Goal: Information Seeking & Learning: Learn about a topic

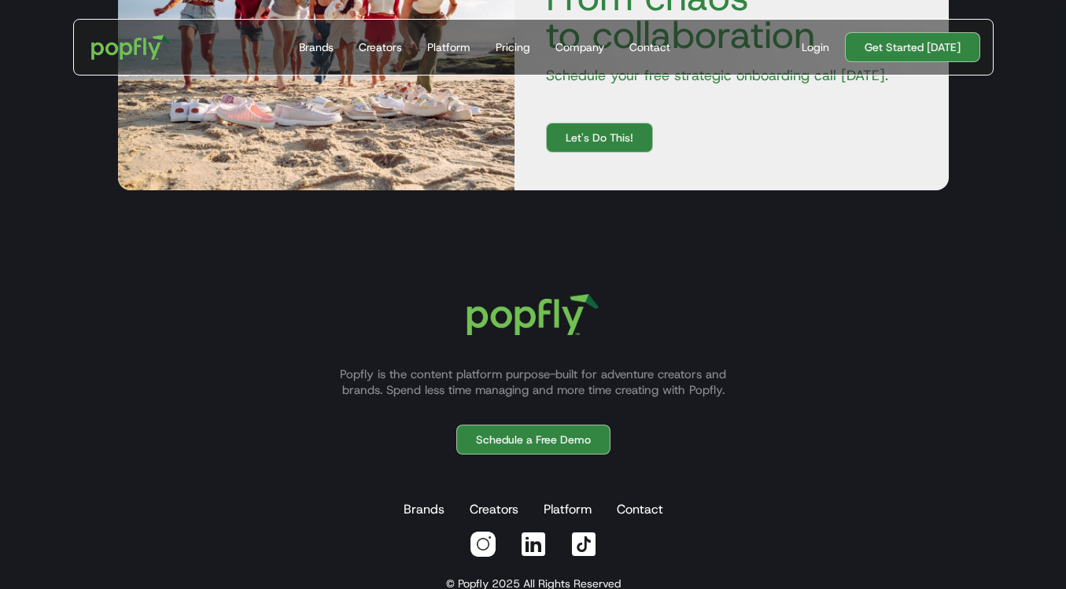
scroll to position [4753, 0]
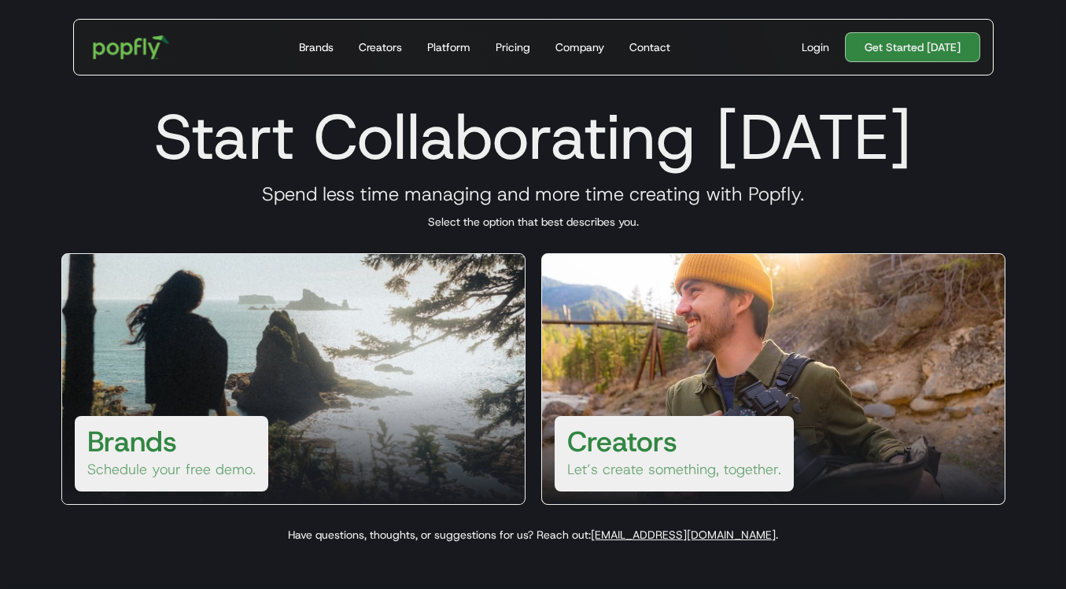
click at [141, 42] on img "home" at bounding box center [131, 47] width 98 height 46
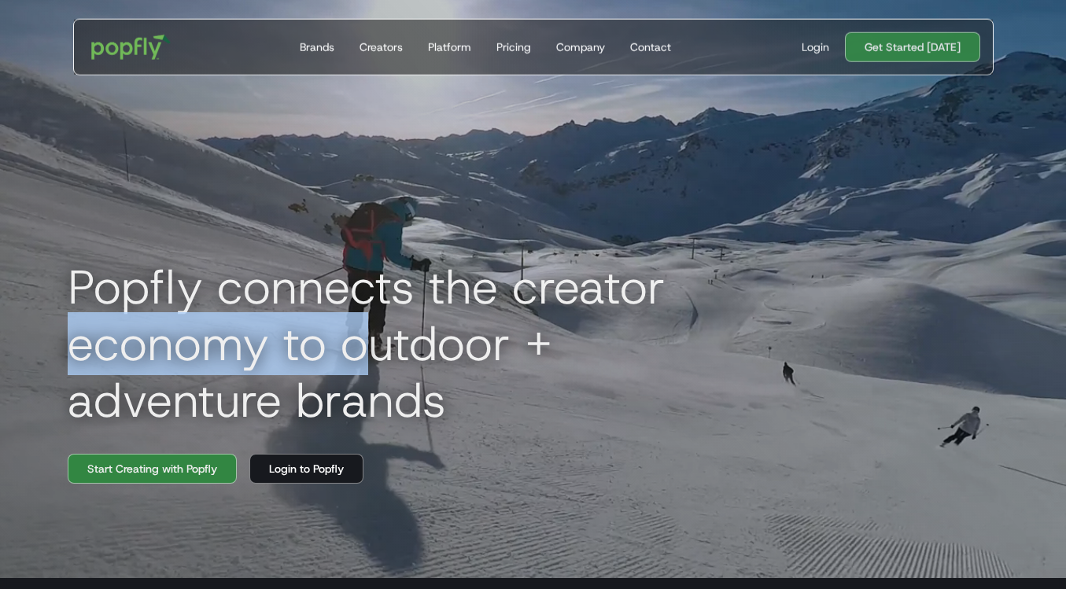
drag, startPoint x: 79, startPoint y: 320, endPoint x: 369, endPoint y: 376, distance: 295.9
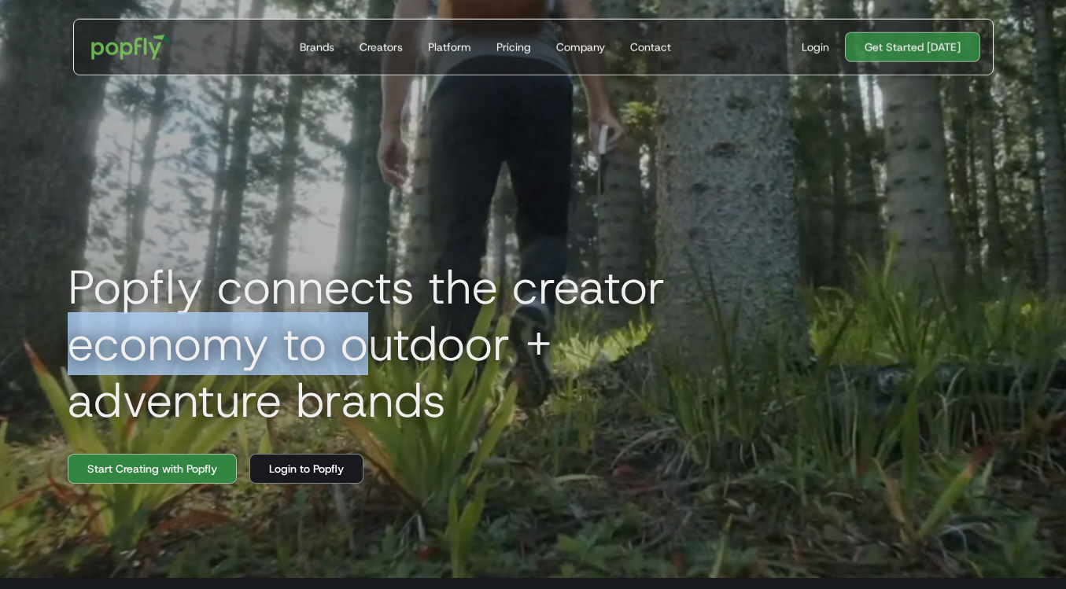
click at [369, 376] on h1 "Popfly connects the creator economy to outdoor + adventure brands" at bounding box center [409, 344] width 708 height 170
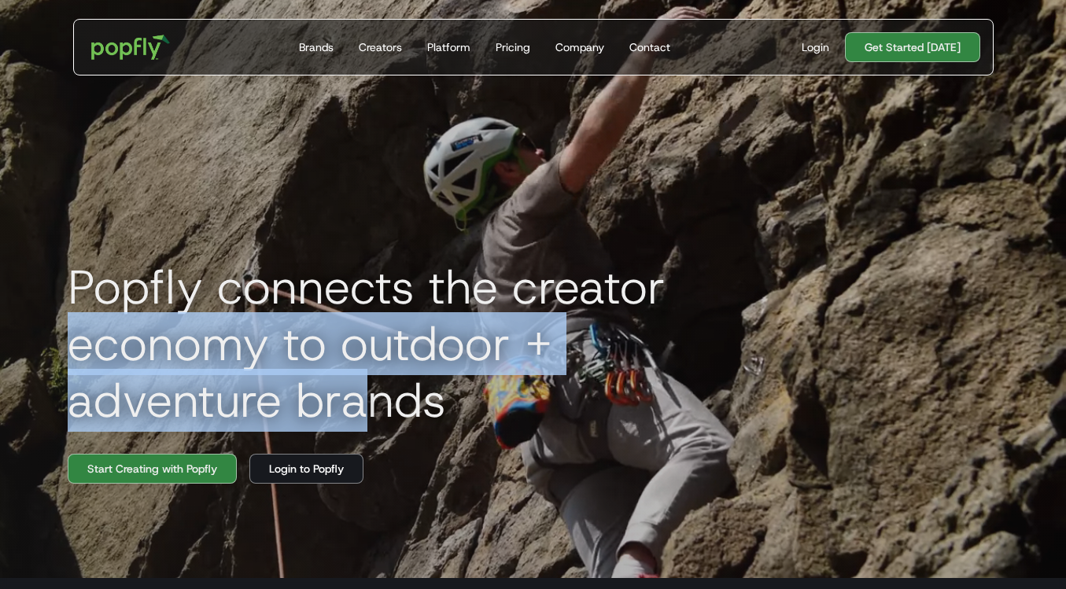
click at [369, 376] on h1 "Popfly connects the creator economy to outdoor + adventure brands" at bounding box center [409, 344] width 708 height 170
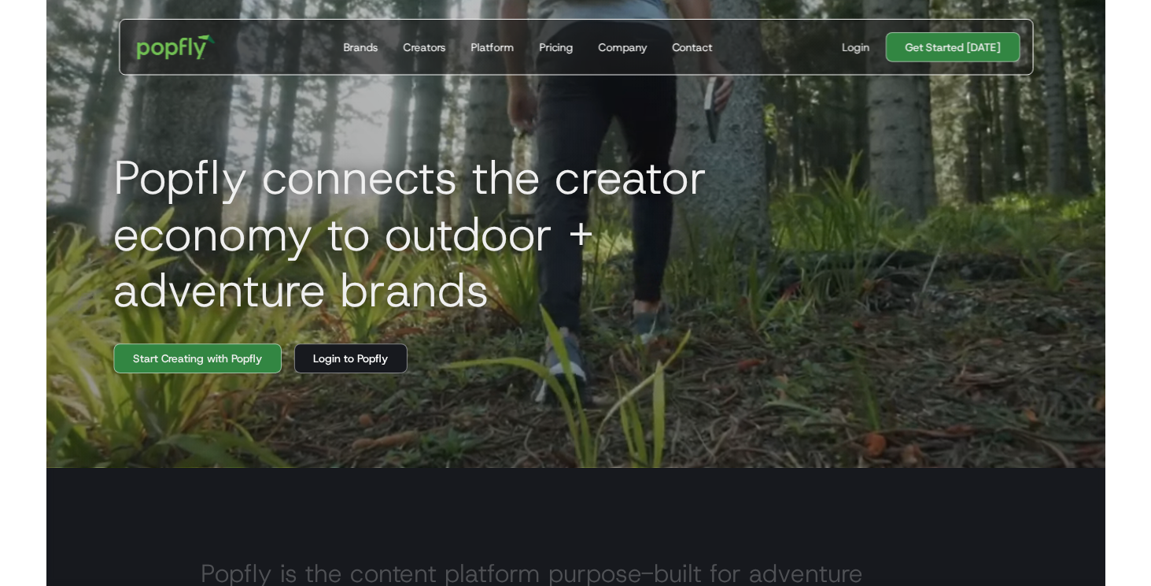
scroll to position [111, 0]
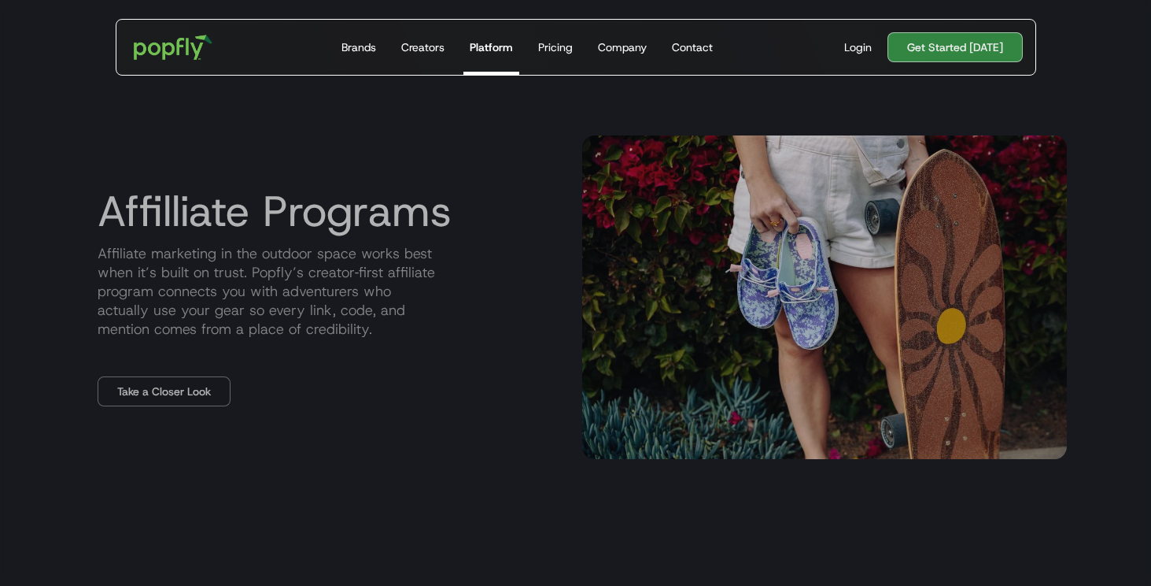
scroll to position [1680, 0]
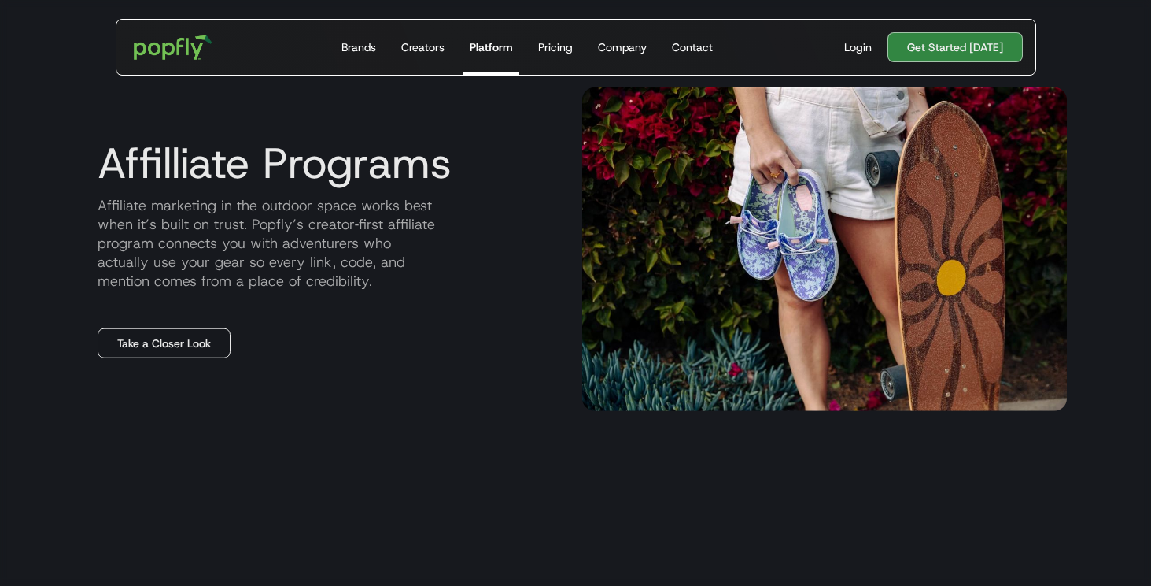
click at [198, 342] on link "Take a Closer Look" at bounding box center [164, 343] width 133 height 30
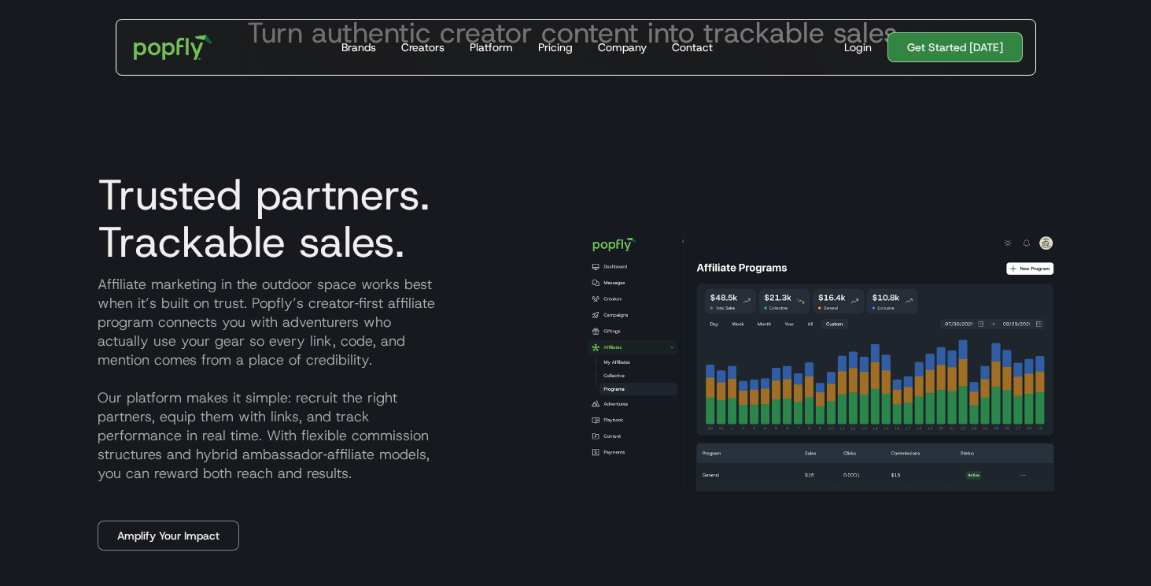
scroll to position [603, 0]
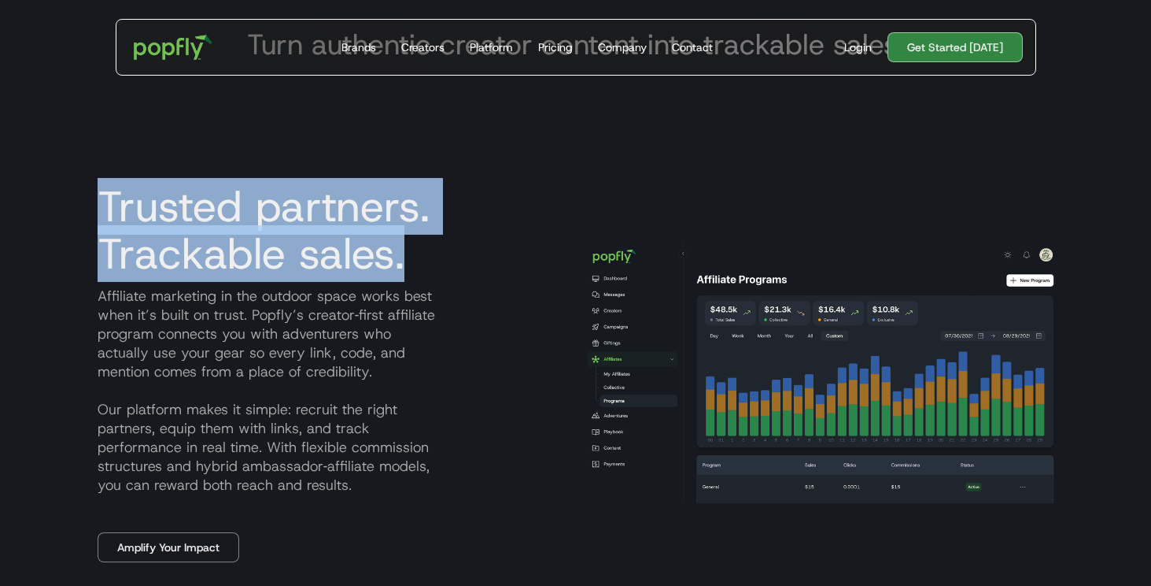
drag, startPoint x: 102, startPoint y: 194, endPoint x: 423, endPoint y: 236, distance: 323.0
click at [423, 236] on h3 "Trusted partners. Trackable sales." at bounding box center [327, 230] width 485 height 94
copy h3 "Trusted partners. Trackable sales."
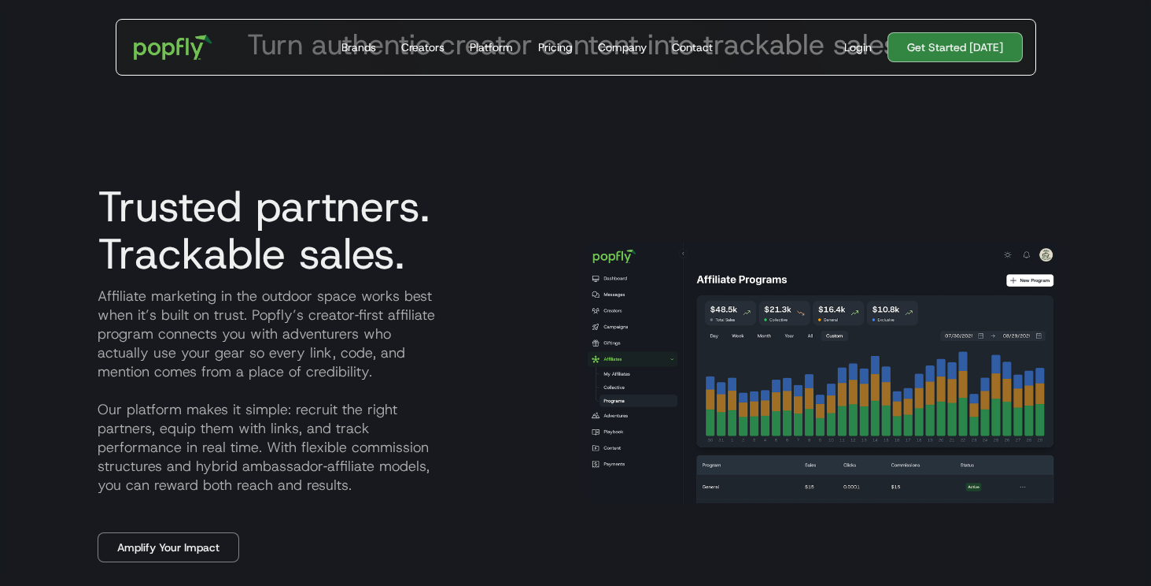
click at [157, 353] on p "Affiliate marketing in the outdoor space works best when it’s built on trust. P…" at bounding box center [327, 390] width 485 height 208
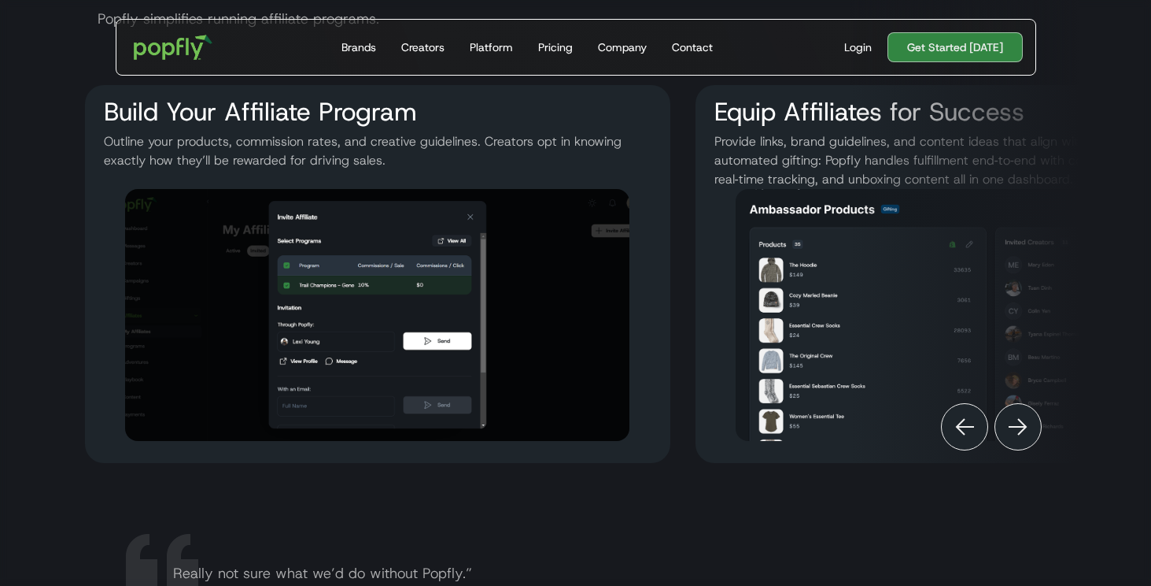
scroll to position [1905, 0]
